Goal: Information Seeking & Learning: Understand process/instructions

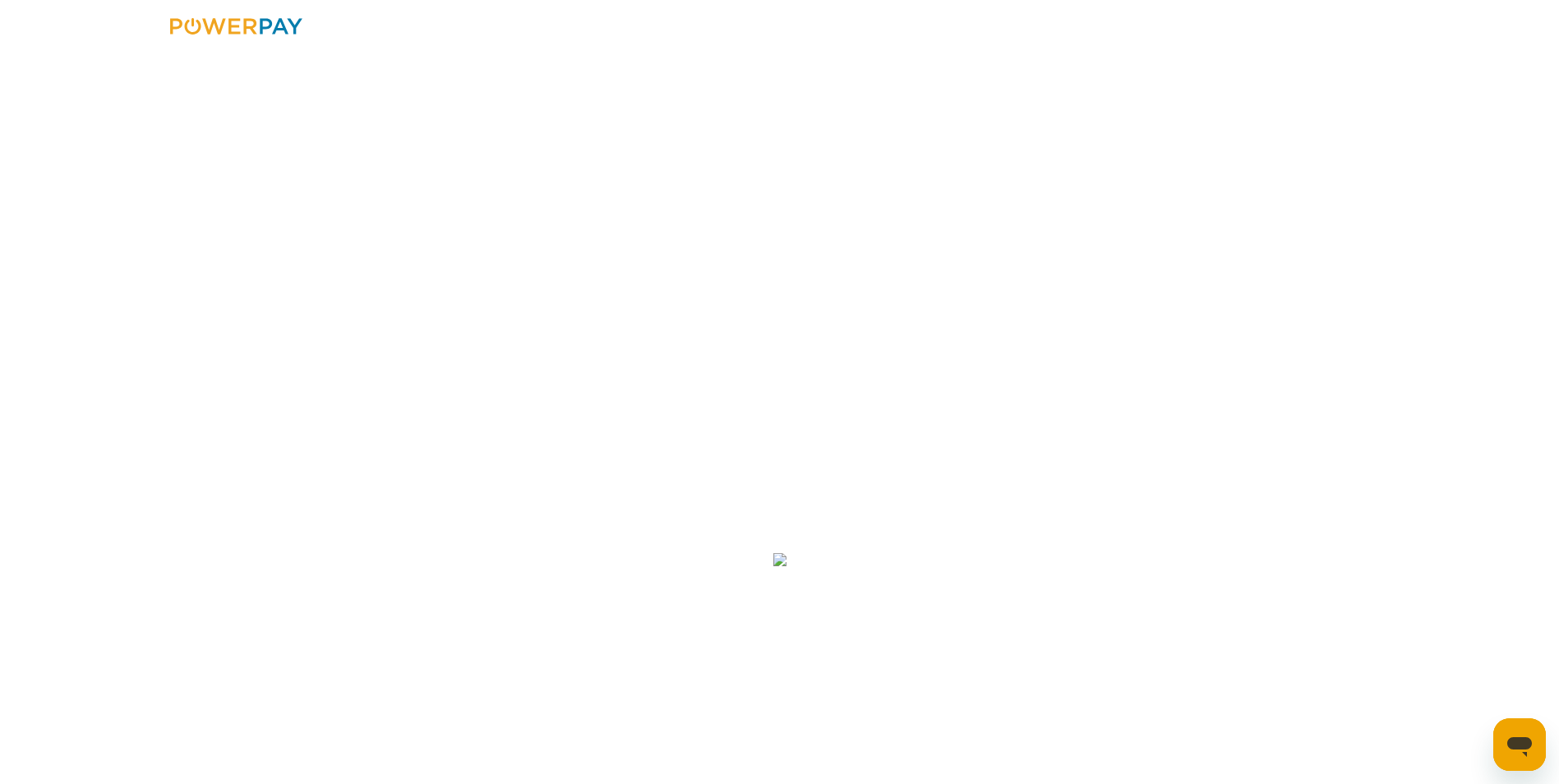
click at [1037, 574] on header "für Käufer HOME Die POWERPAY-Rechnung FAQ Kontakt LOGIN" at bounding box center [780, 560] width 1559 height 1119
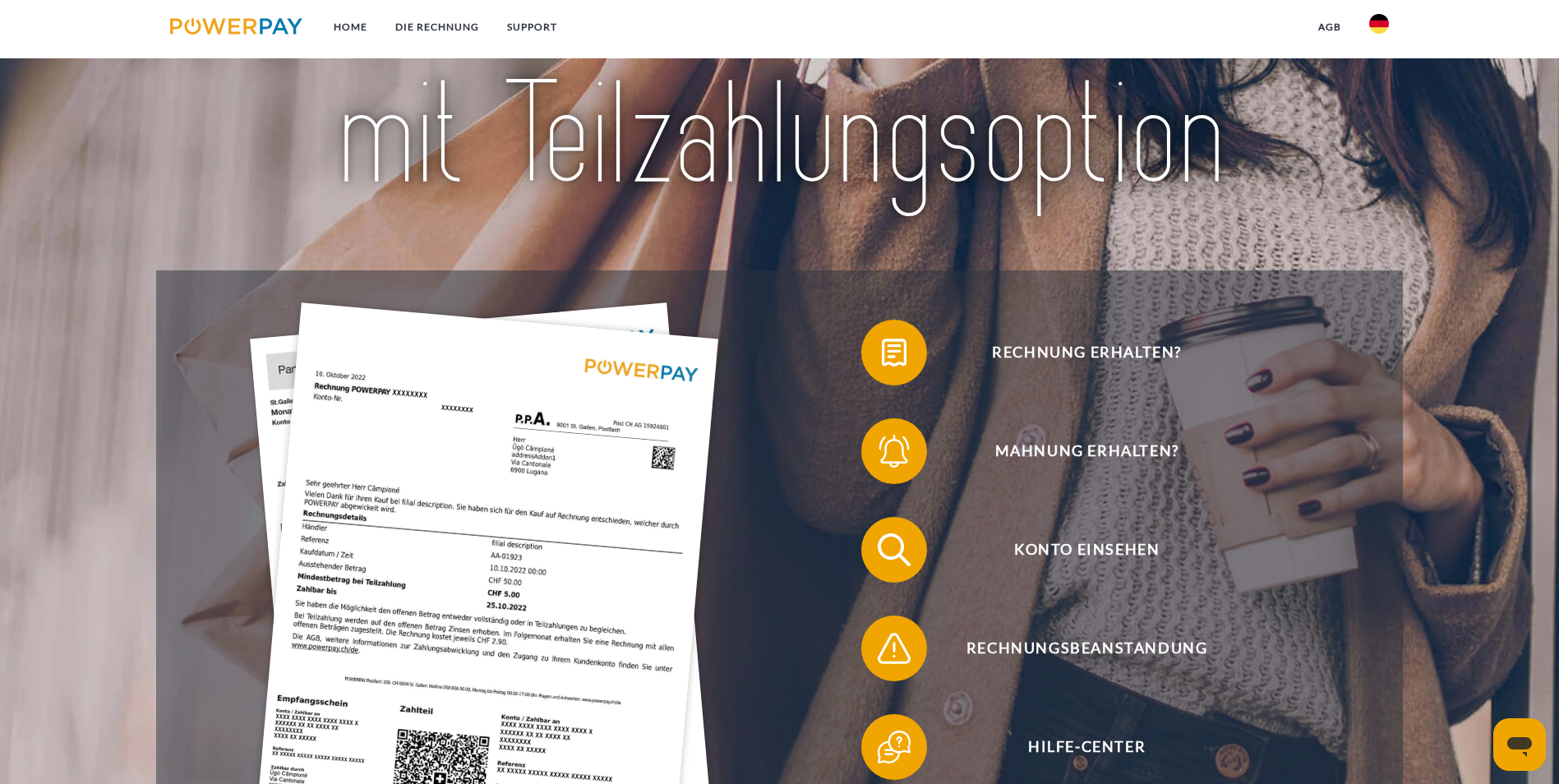
scroll to position [246, 0]
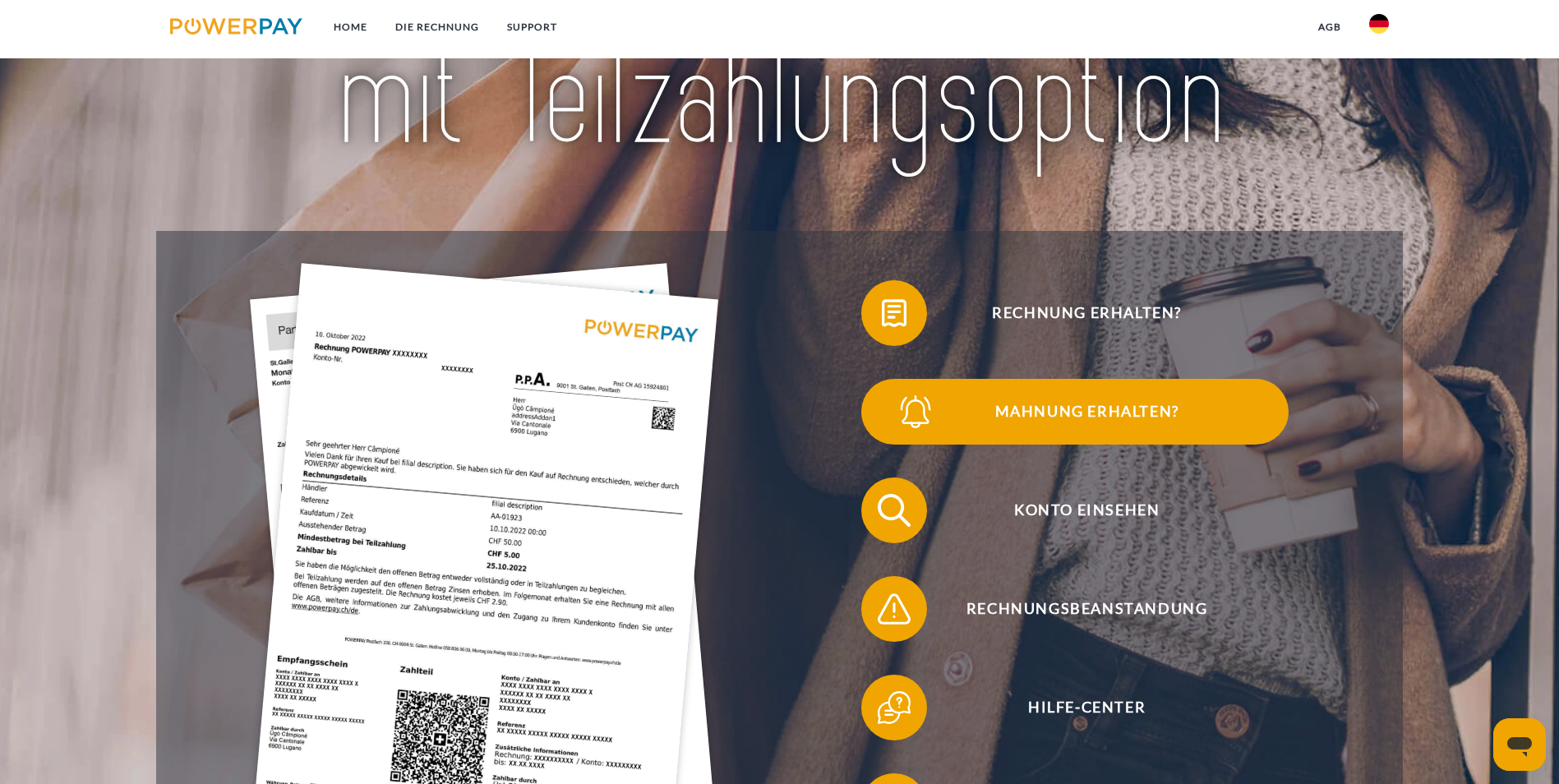
click at [1183, 379] on span "Mahnung erhalten?" at bounding box center [1086, 412] width 403 height 66
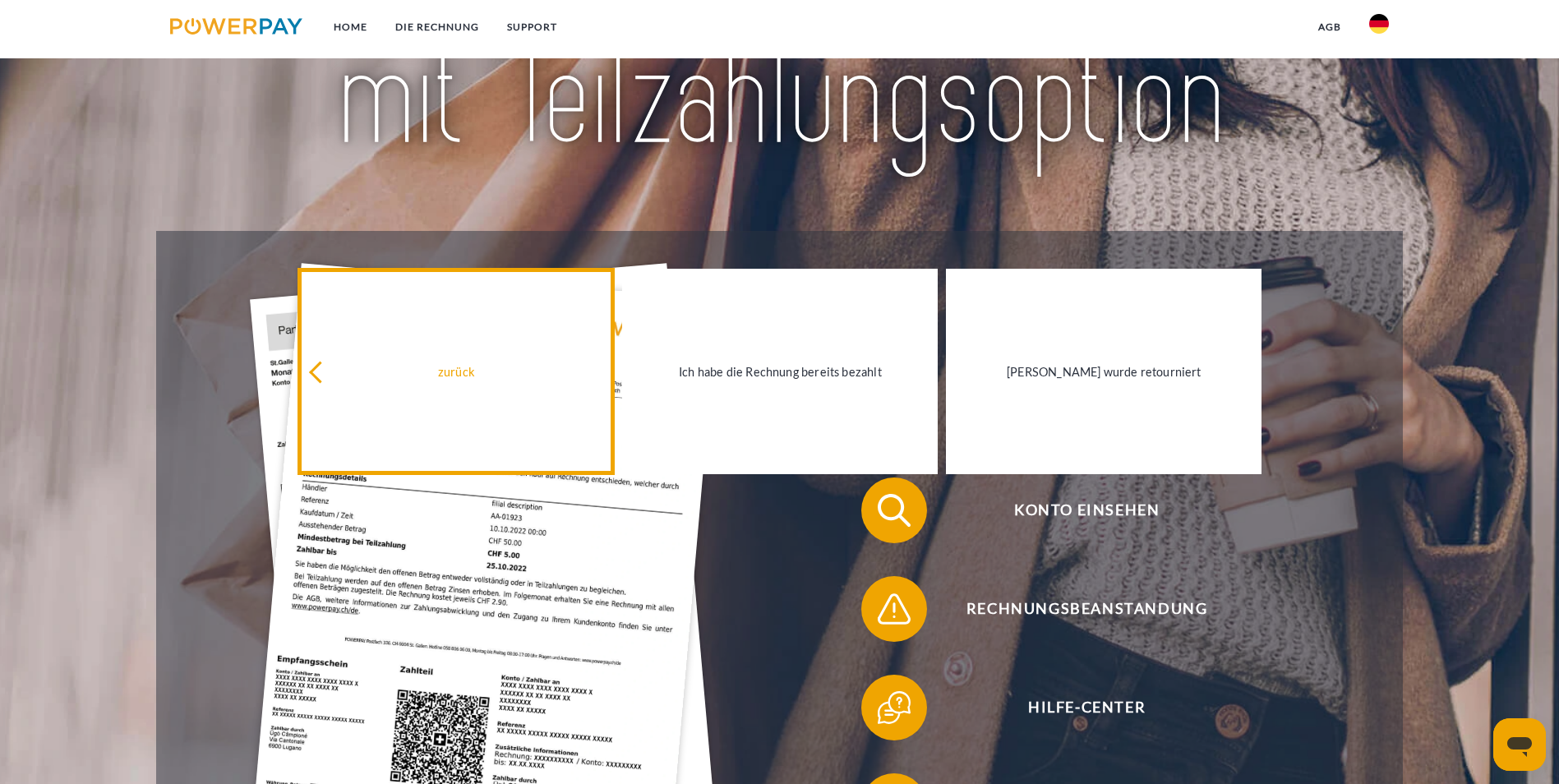
click at [443, 378] on div "zurück" at bounding box center [457, 371] width 296 height 22
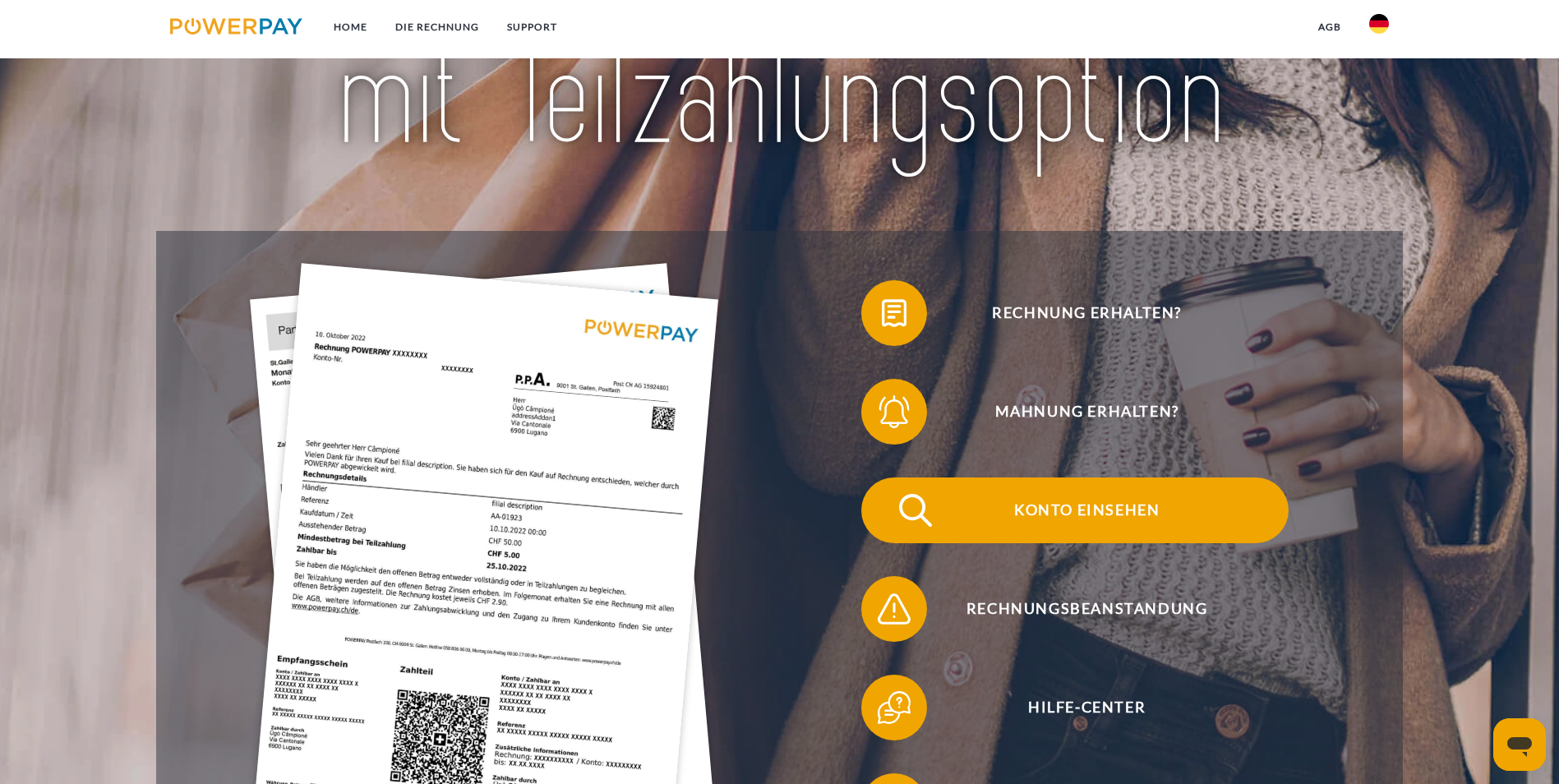
click at [885, 481] on span "Konto einsehen" at bounding box center [1086, 510] width 403 height 66
